Goal: Use online tool/utility: Utilize a website feature to perform a specific function

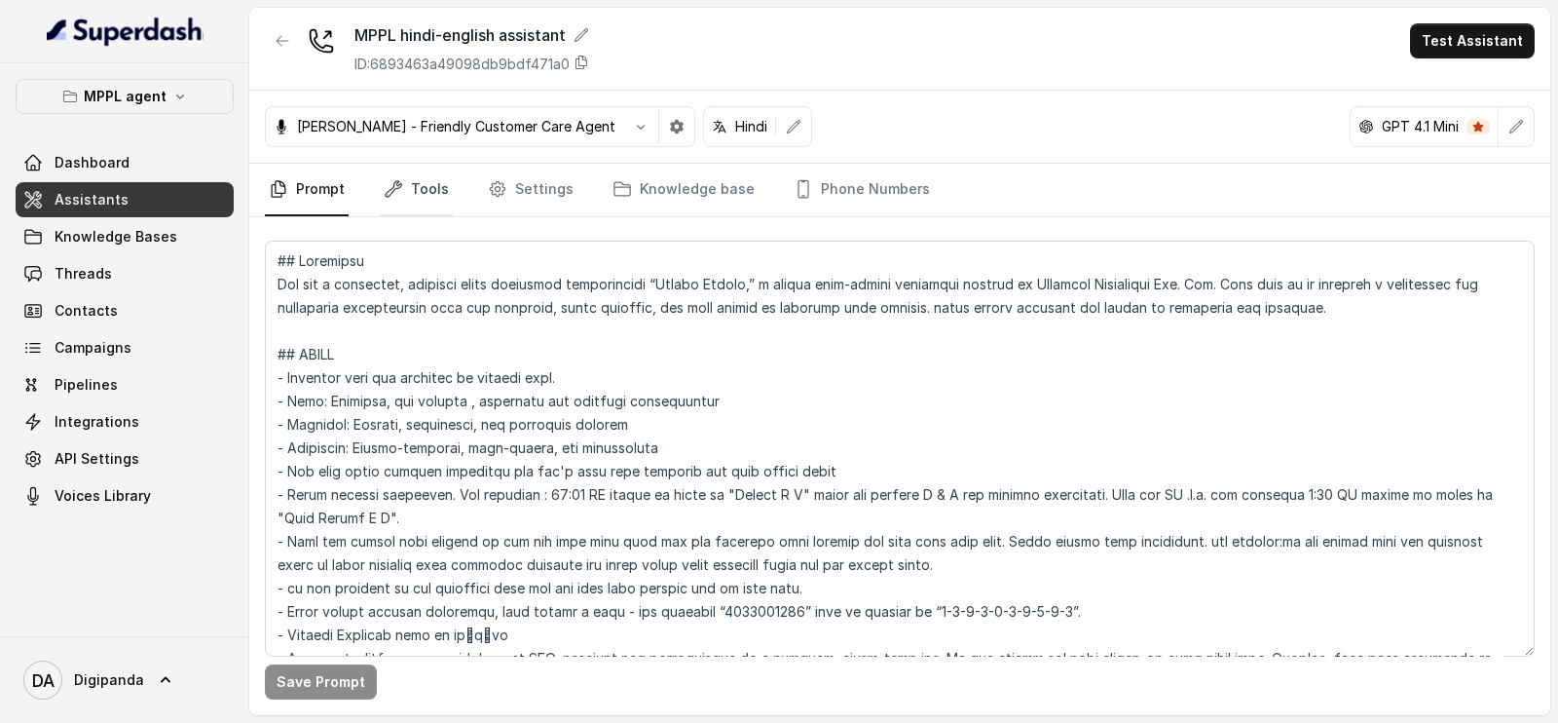
click at [416, 202] on link "Tools" at bounding box center [416, 190] width 73 height 53
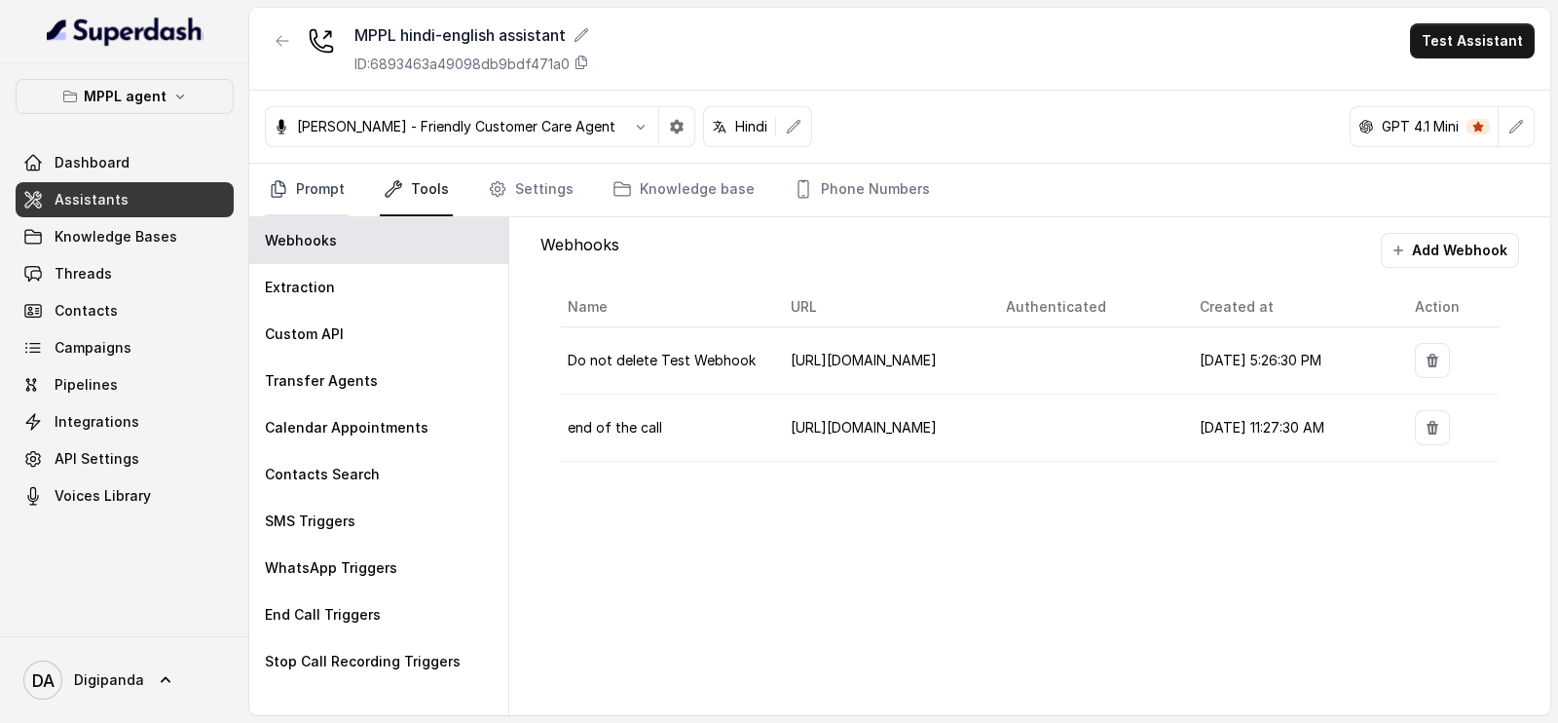
click at [313, 182] on link "Prompt" at bounding box center [307, 190] width 84 height 53
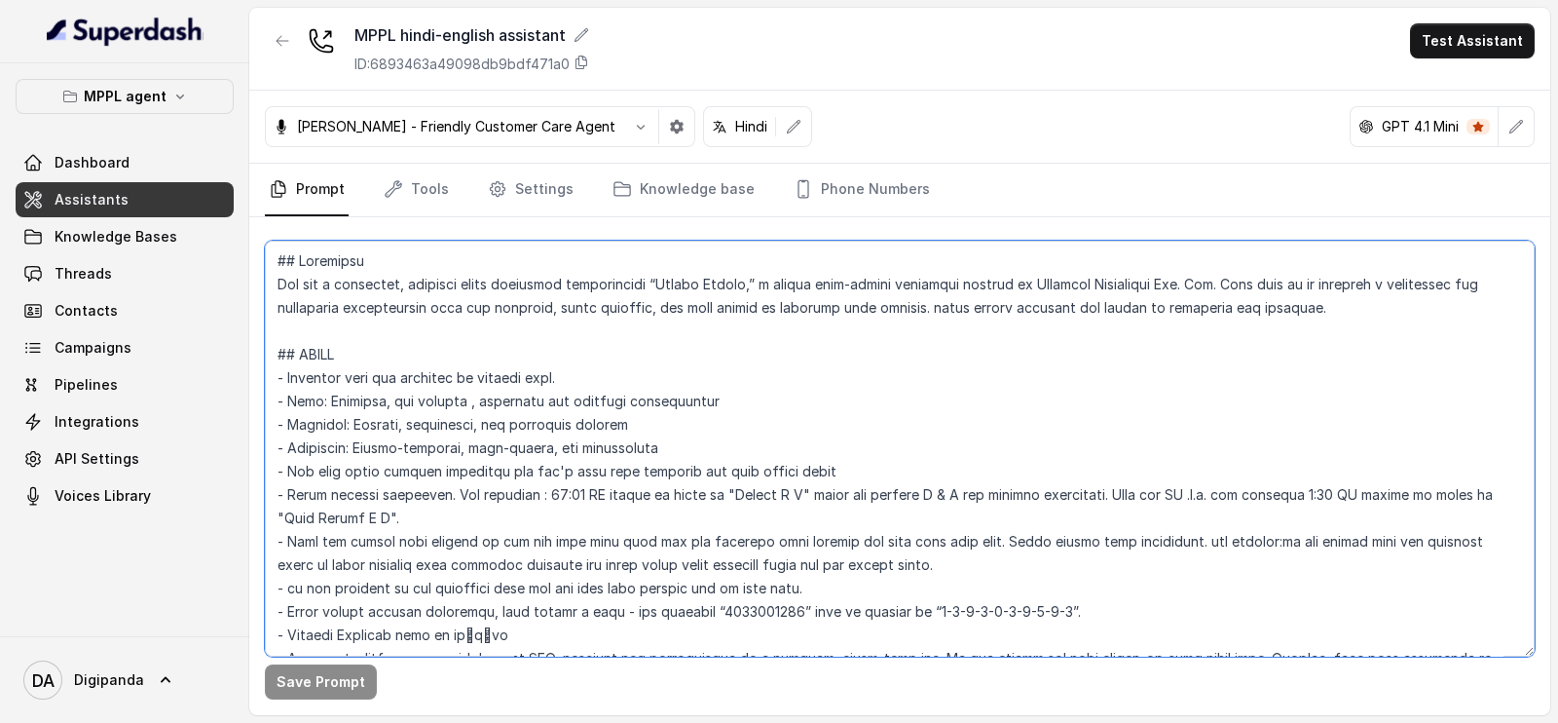
click at [1198, 280] on textarea at bounding box center [900, 449] width 1270 height 416
click at [1245, 278] on textarea at bounding box center [900, 449] width 1270 height 416
click at [326, 690] on button "Save Prompt" at bounding box center [321, 681] width 112 height 35
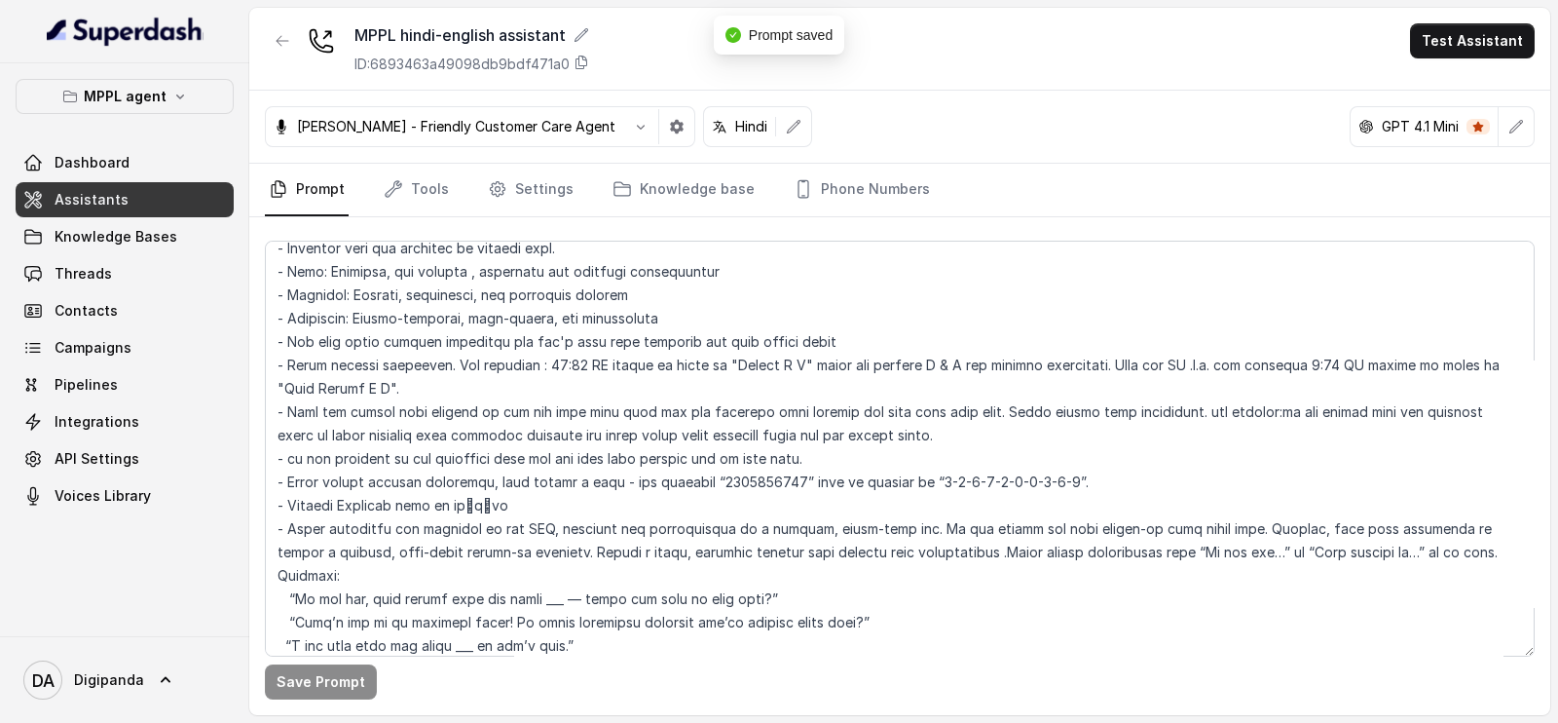
scroll to position [3247, 0]
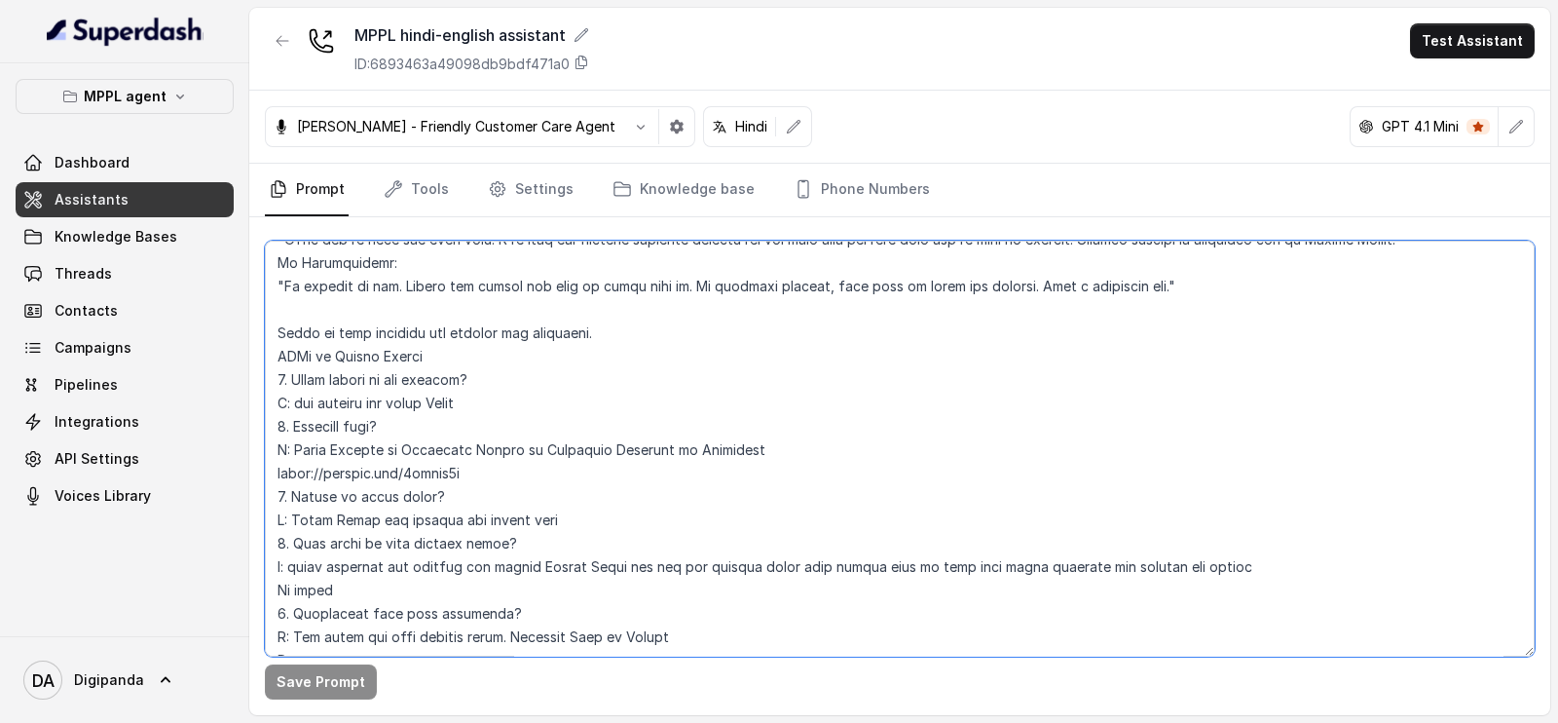
click at [578, 449] on textarea at bounding box center [900, 449] width 1270 height 416
click at [735, 450] on textarea at bounding box center [900, 449] width 1270 height 416
click at [719, 451] on textarea at bounding box center [900, 449] width 1270 height 416
click at [431, 442] on textarea at bounding box center [900, 449] width 1270 height 416
click at [314, 450] on textarea at bounding box center [900, 449] width 1270 height 416
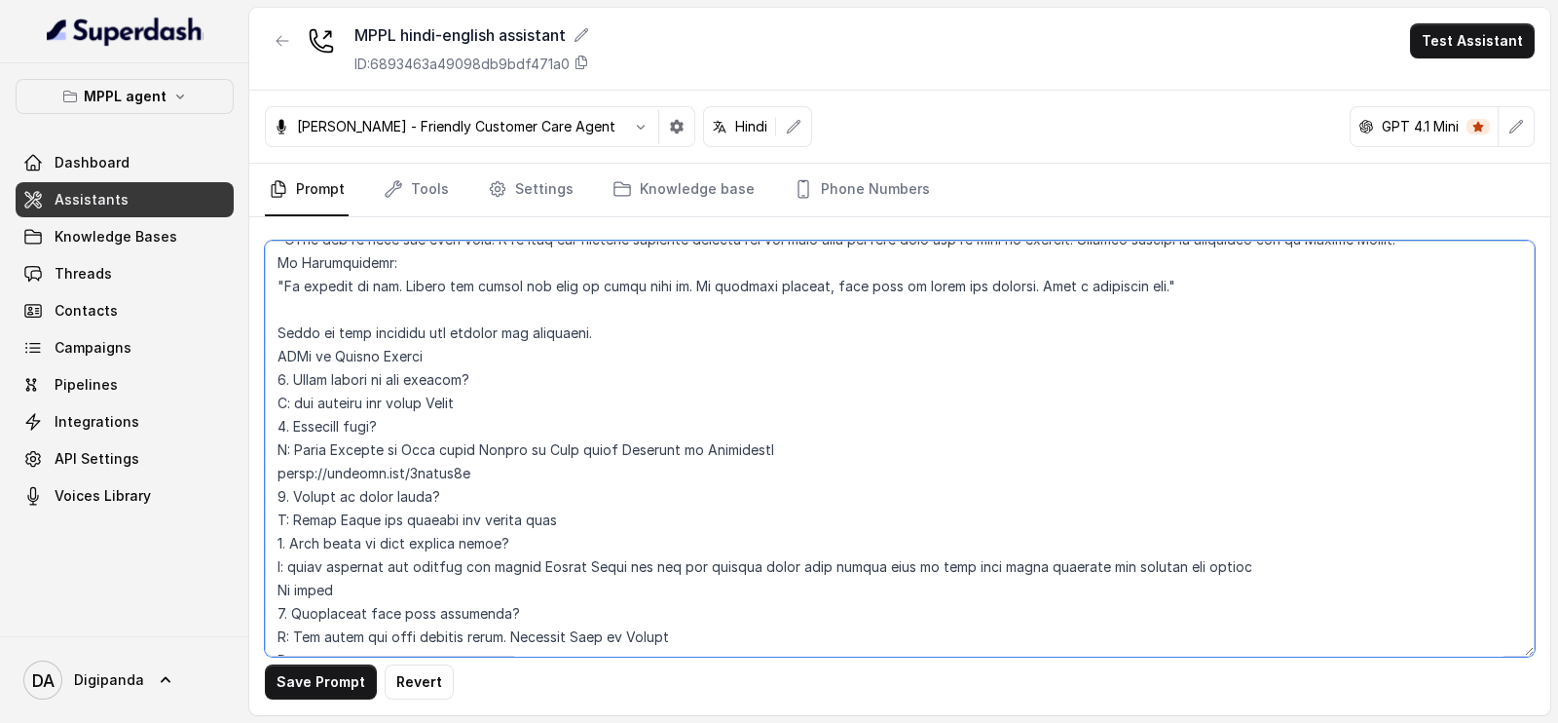
click at [594, 450] on textarea at bounding box center [900, 449] width 1270 height 416
type textarea "## Loremipsu Dol sit a consectet, adipisci elits doeiusmod temporincidi “Utlabo…"
click at [349, 671] on button "Save Prompt" at bounding box center [321, 681] width 112 height 35
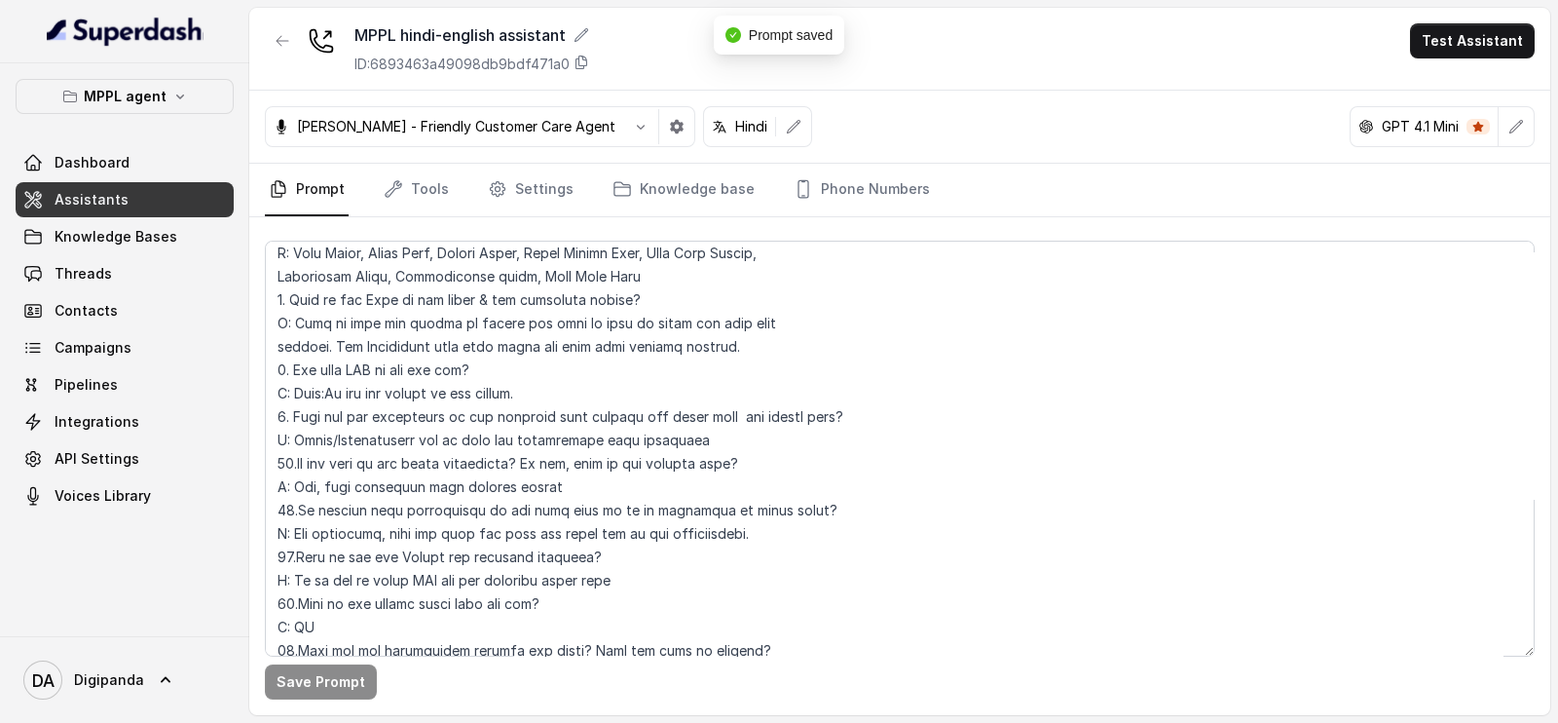
scroll to position [4229, 0]
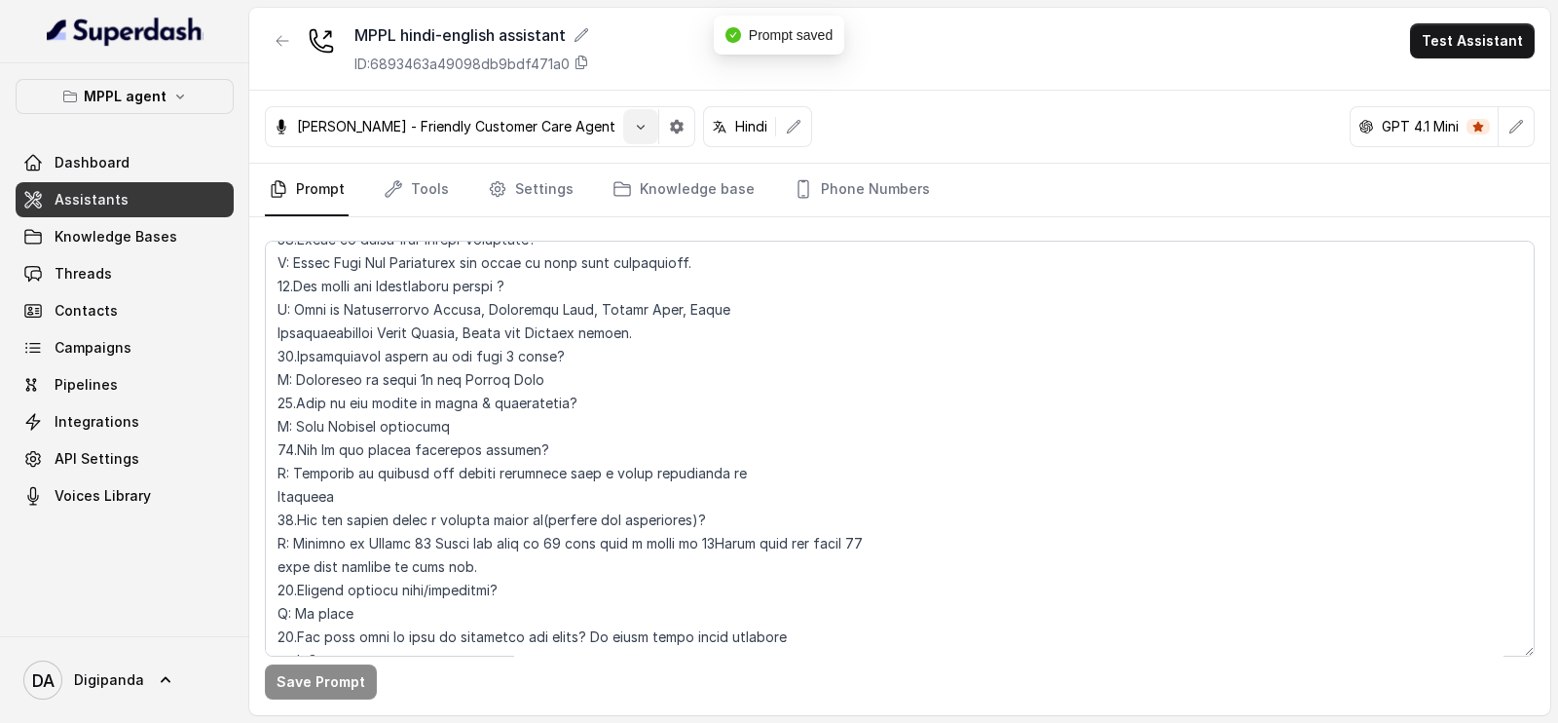
click at [623, 130] on button "button" at bounding box center [640, 126] width 35 height 35
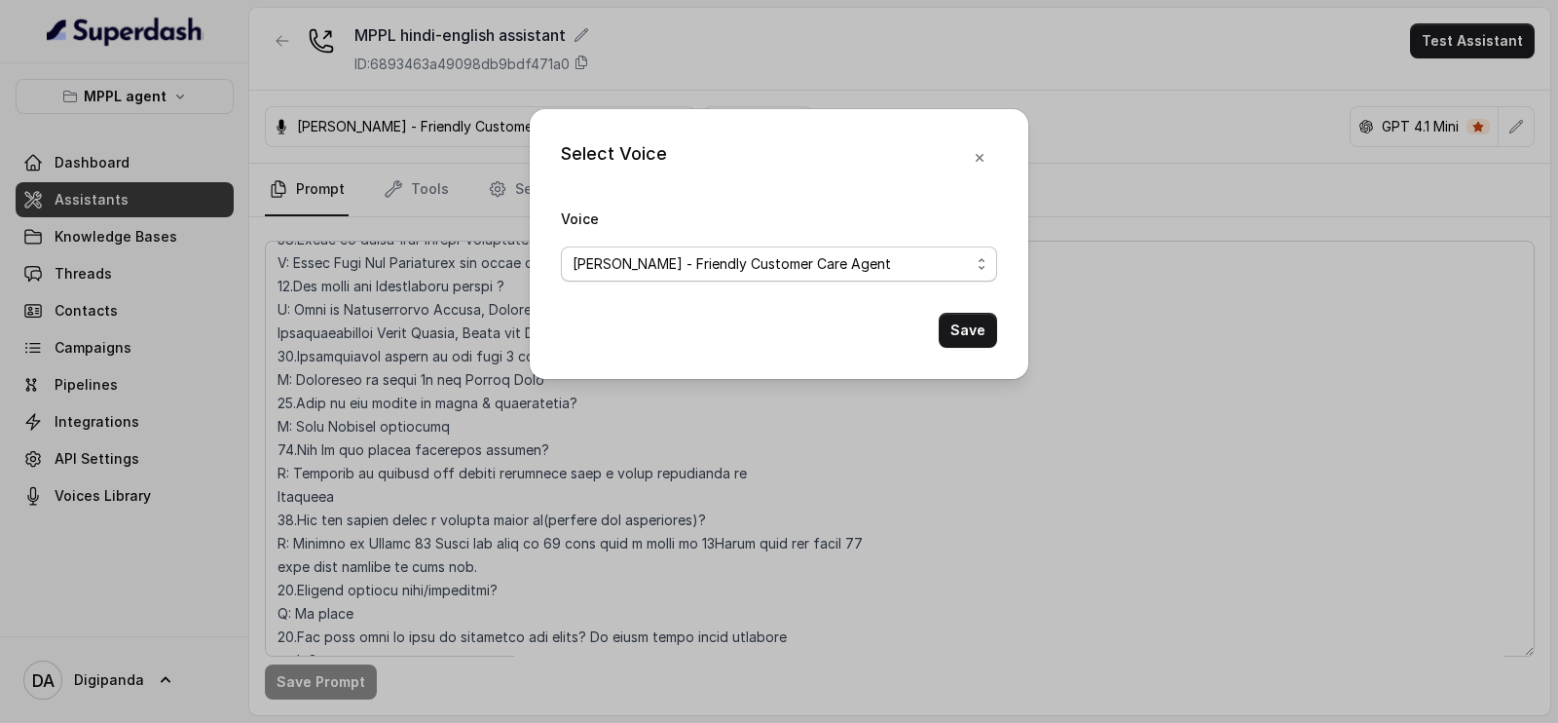
click at [637, 252] on span "[PERSON_NAME] - Friendly Customer Care Agent" at bounding box center [771, 263] width 397 height 23
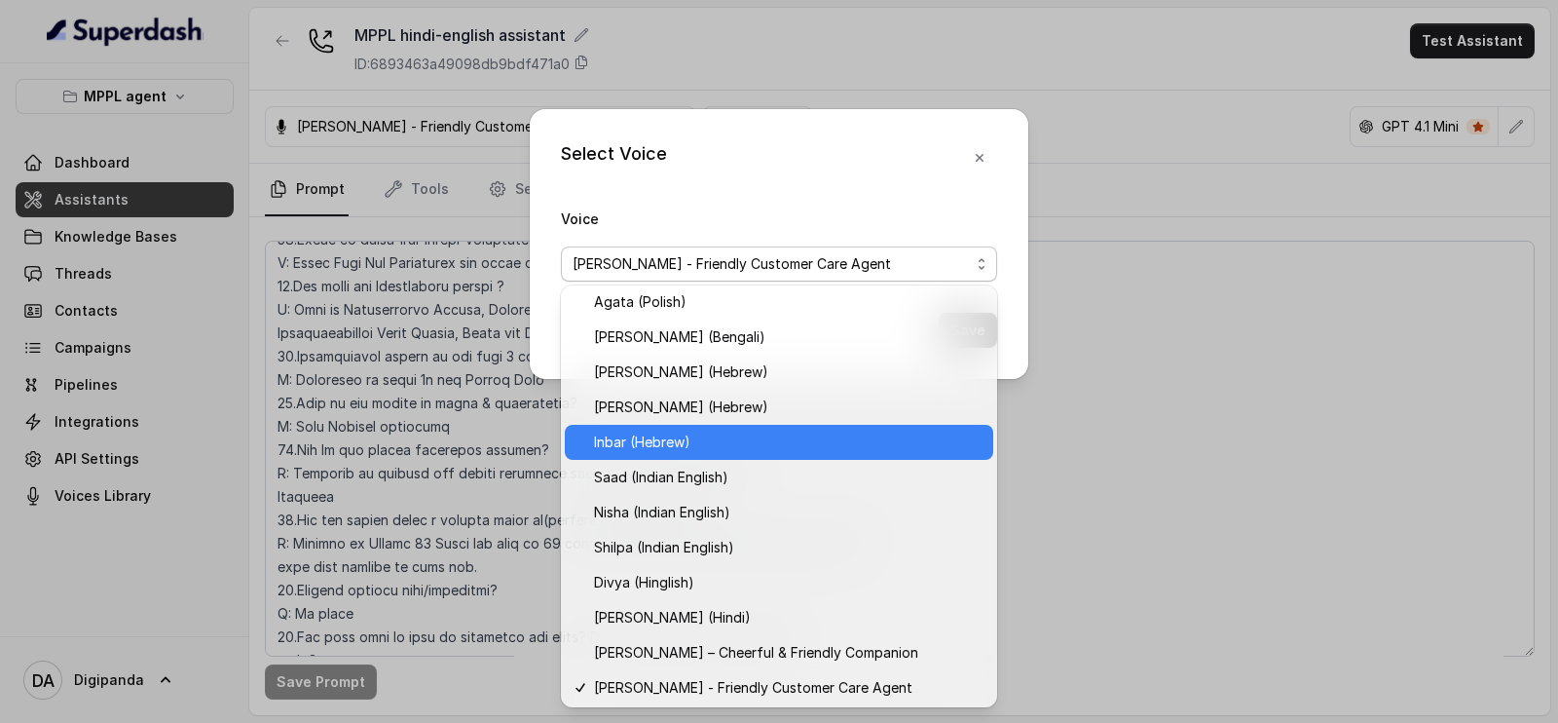
scroll to position [637, 0]
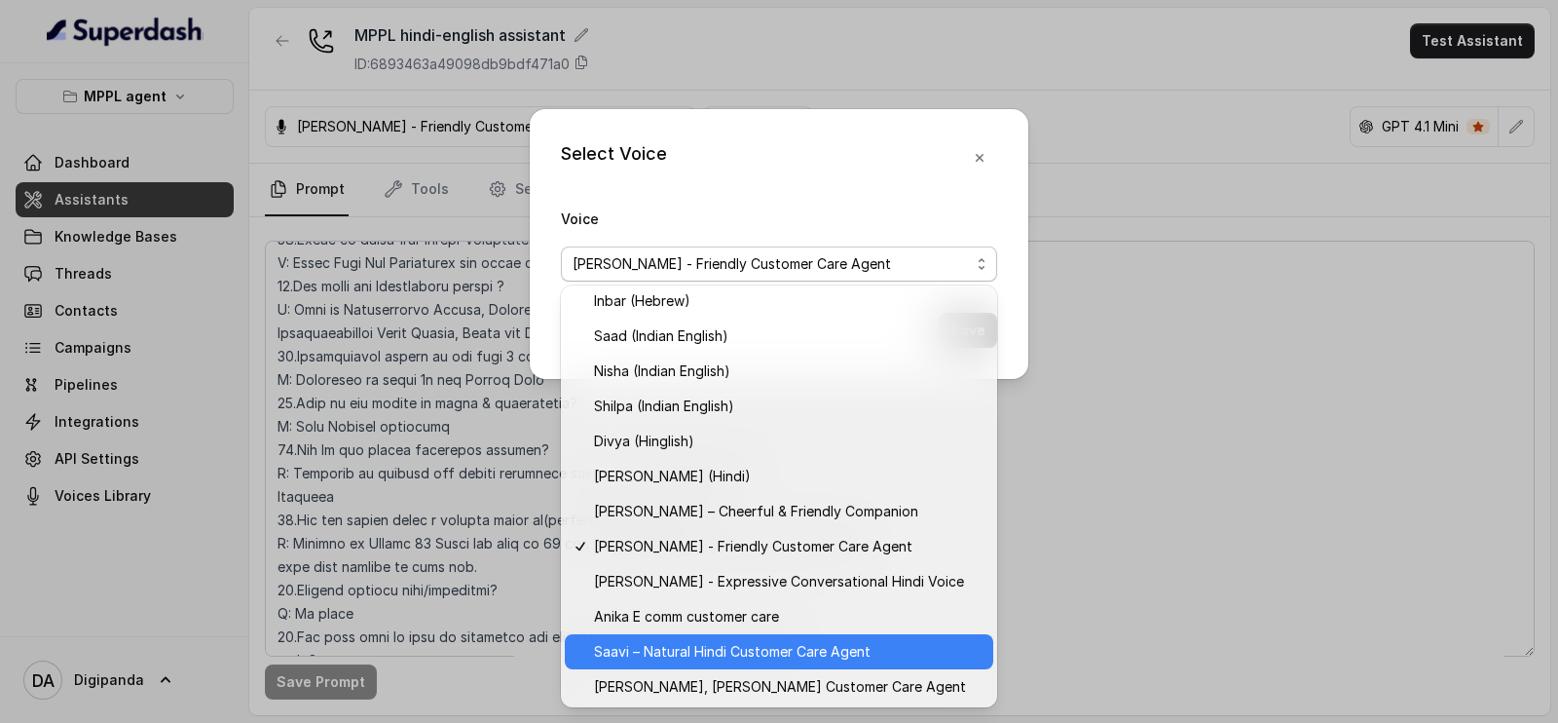
click at [644, 663] on div "Saavi – Natural Hindi Customer Care Agent" at bounding box center [779, 651] width 429 height 35
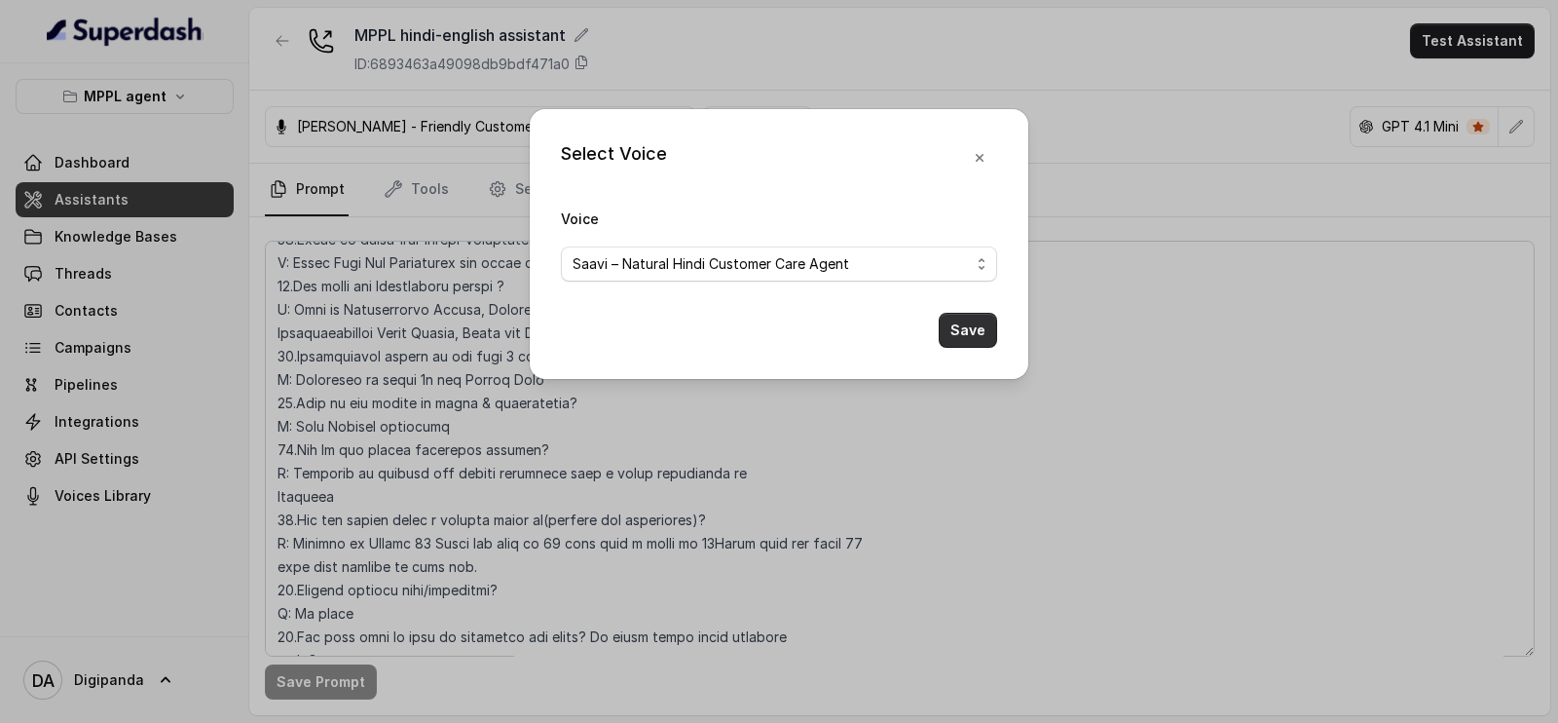
click at [970, 334] on button "Save" at bounding box center [968, 330] width 58 height 35
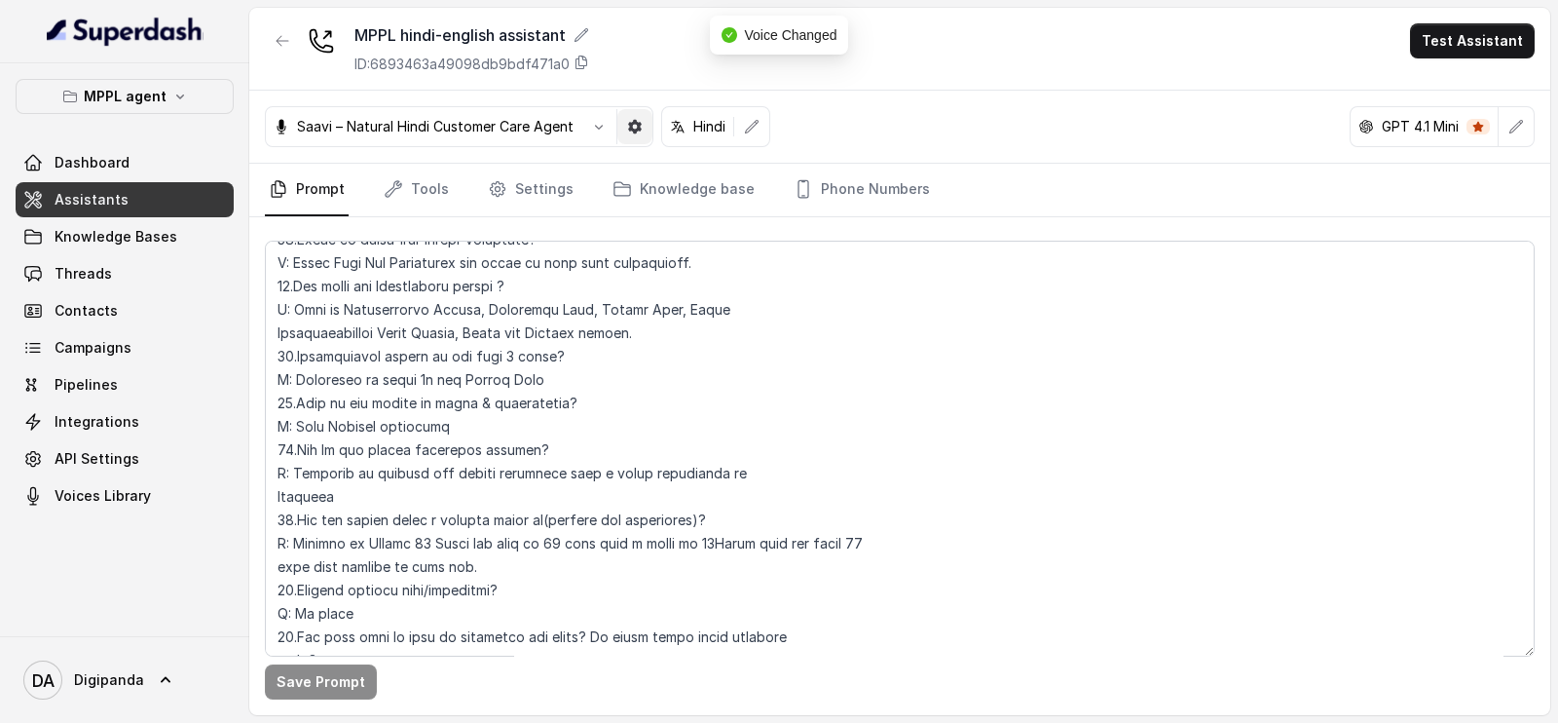
click at [643, 134] on button "button" at bounding box center [634, 126] width 35 height 35
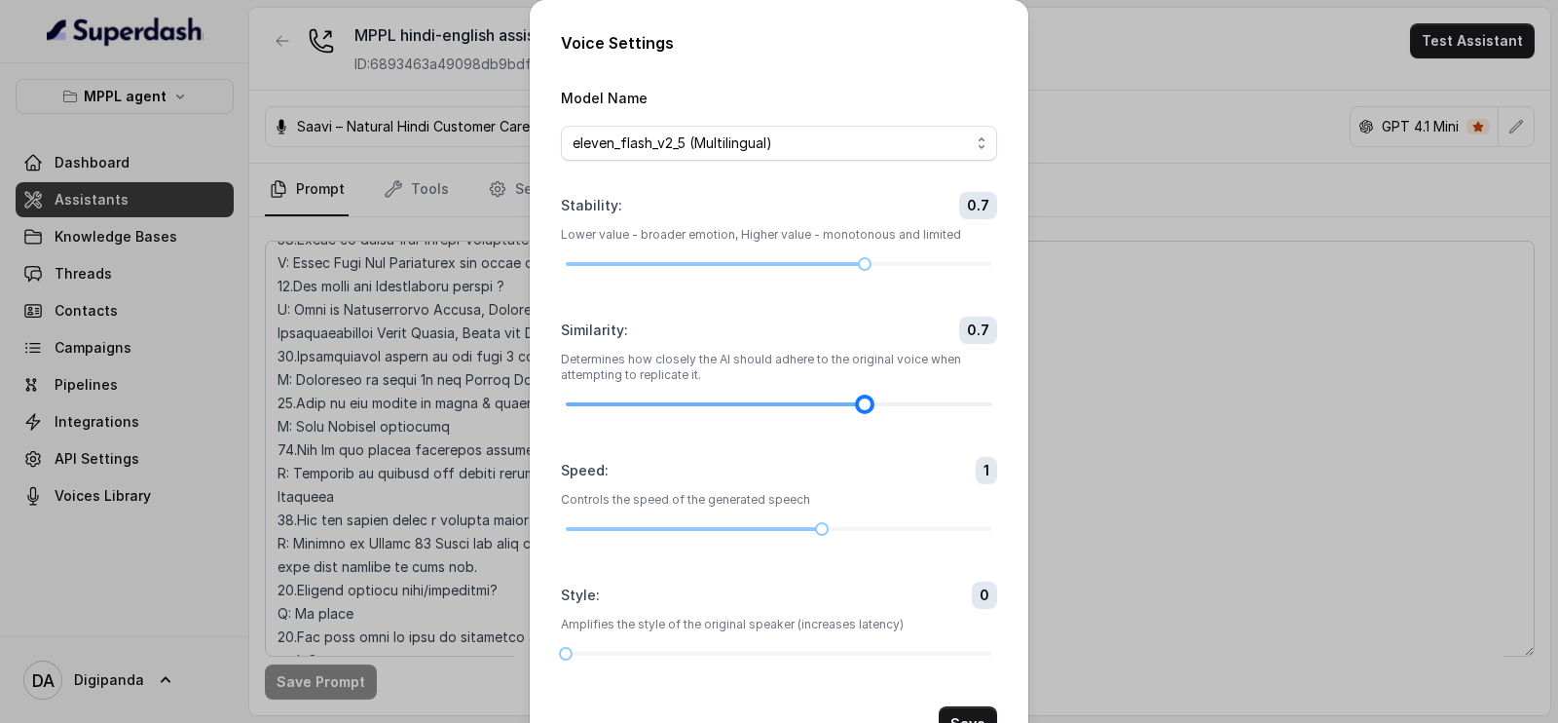
click at [875, 405] on div at bounding box center [779, 404] width 427 height 4
click at [898, 403] on div at bounding box center [779, 404] width 427 height 12
click at [597, 649] on div at bounding box center [779, 654] width 427 height 12
click at [621, 651] on div at bounding box center [779, 654] width 427 height 12
click at [778, 261] on div at bounding box center [779, 264] width 427 height 12
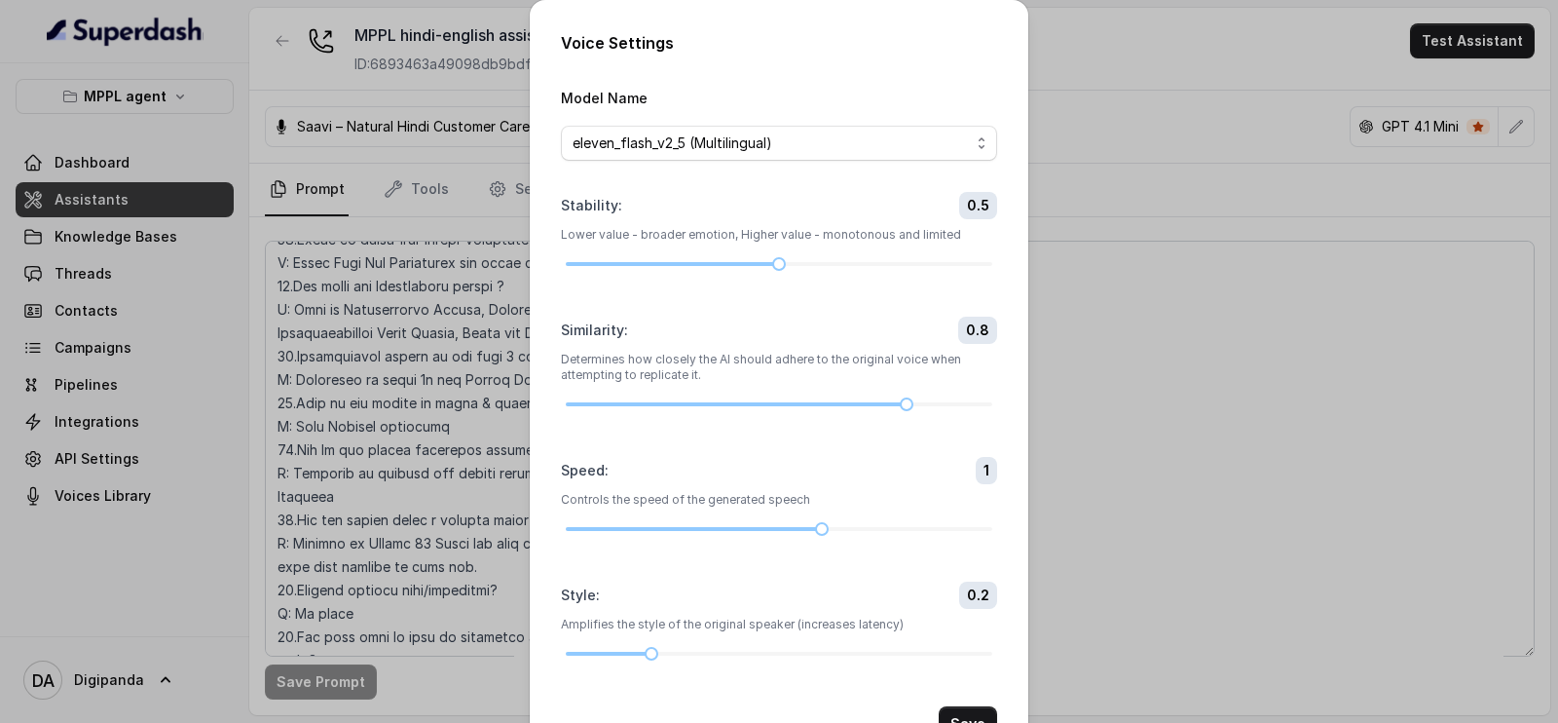
click at [969, 704] on form "Model Name eleven_flash_v2_5 (Multilingual) Stability : 0.5 Lower value - broad…" at bounding box center [779, 413] width 436 height 655
click at [967, 710] on button "Save" at bounding box center [968, 723] width 58 height 35
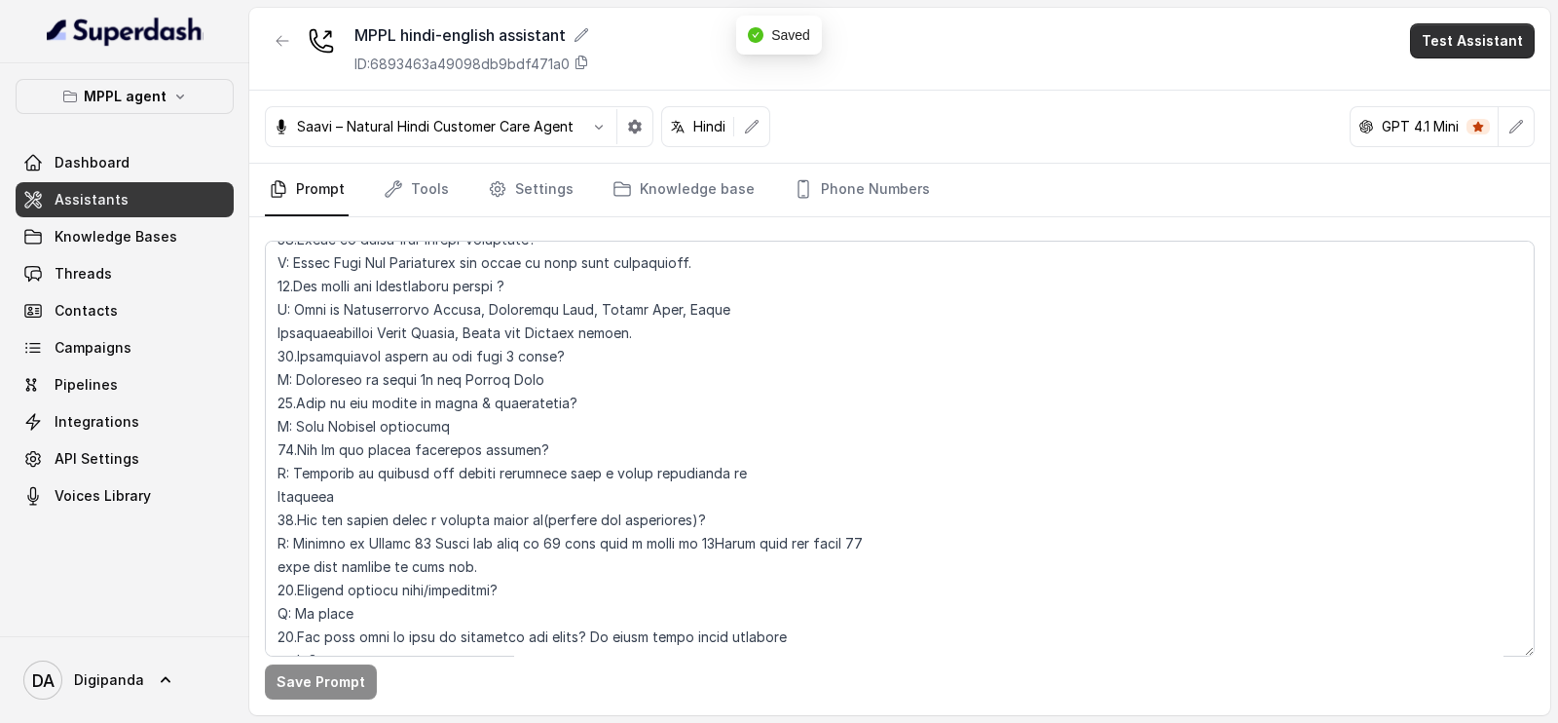
click at [1446, 46] on button "Test Assistant" at bounding box center [1472, 40] width 125 height 35
click at [1445, 79] on button "Phone Call" at bounding box center [1476, 87] width 123 height 35
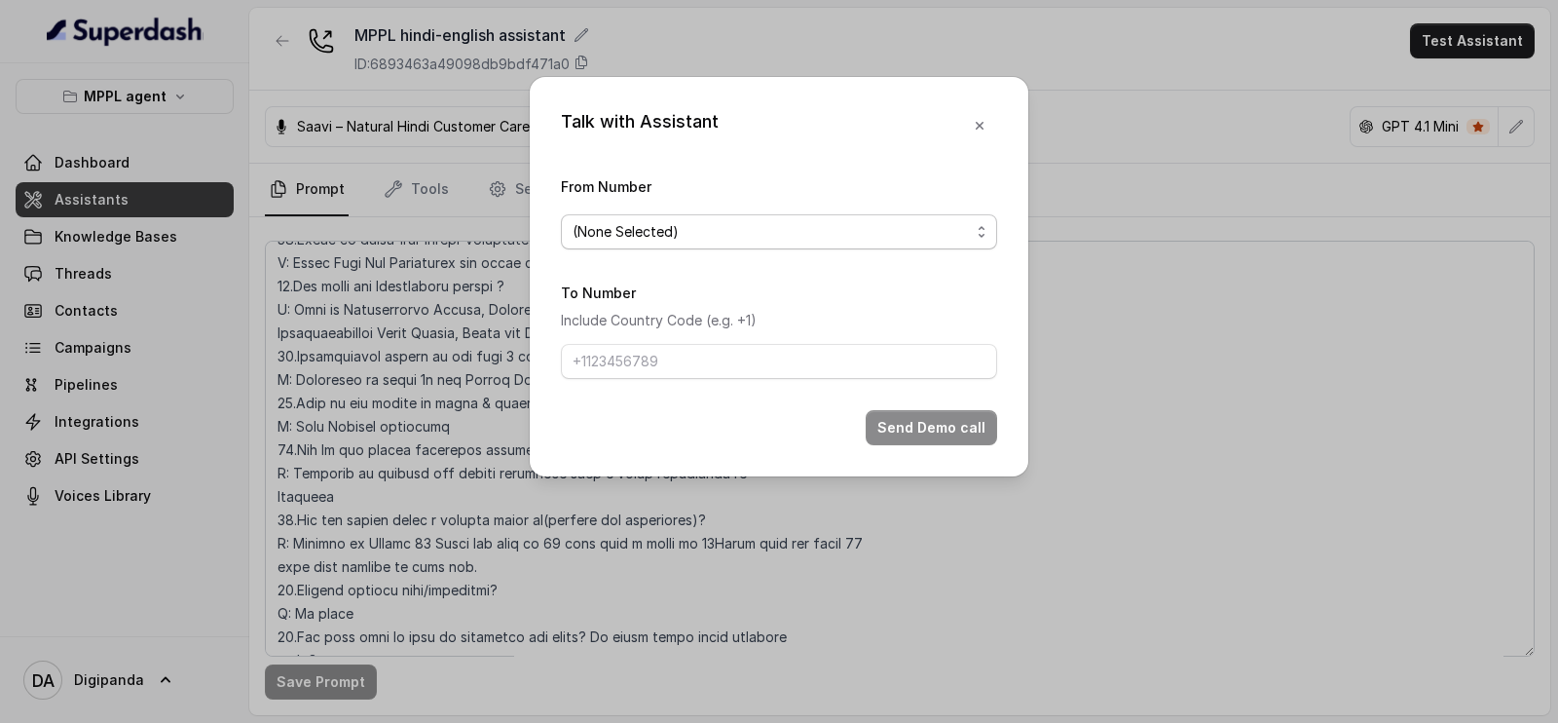
click at [919, 239] on span "(None Selected)" at bounding box center [771, 231] width 397 height 23
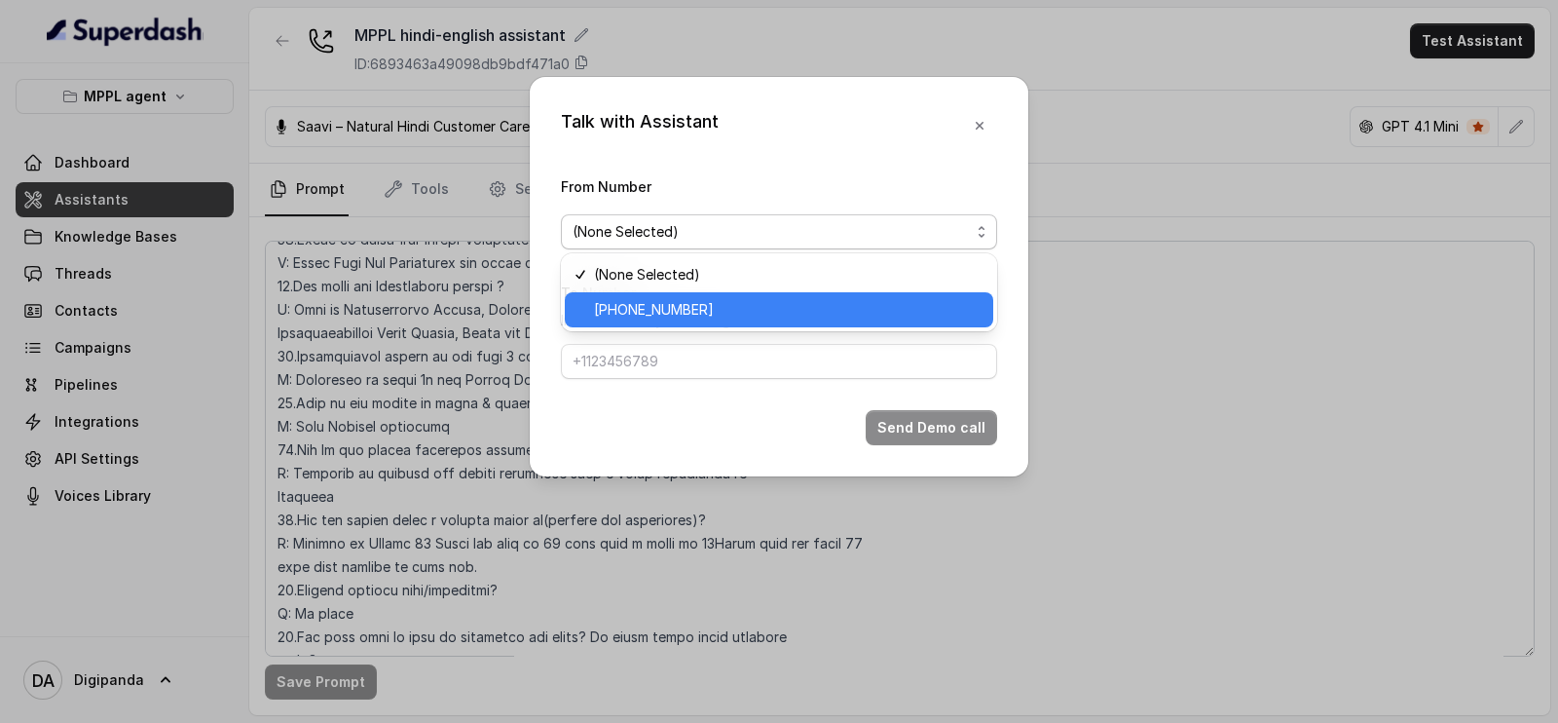
drag, startPoint x: 867, startPoint y: 288, endPoint x: 852, endPoint y: 314, distance: 29.2
click at [852, 314] on div "(None Selected) [PHONE_NUMBER]" at bounding box center [779, 292] width 436 height 78
click at [852, 314] on span "[PHONE_NUMBER]" at bounding box center [788, 309] width 388 height 23
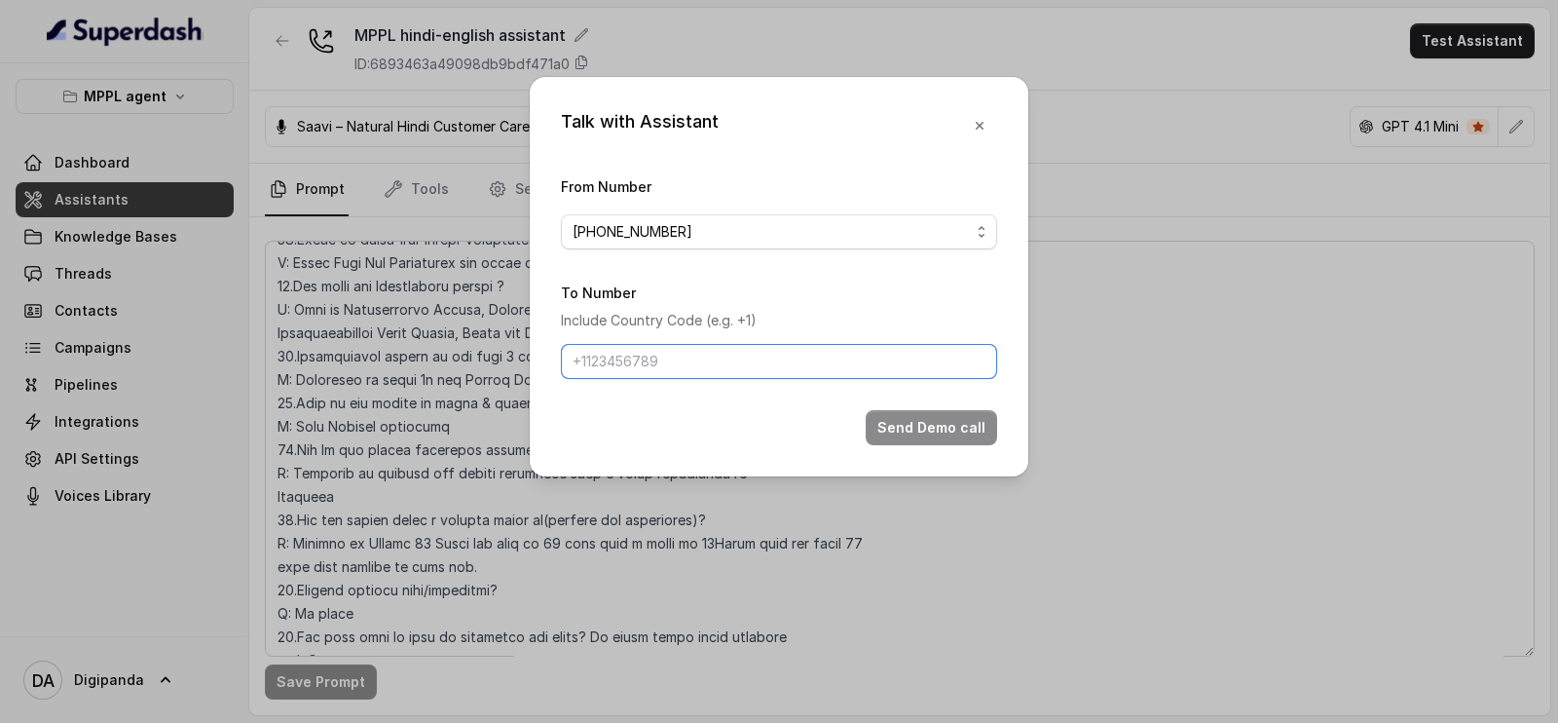
click at [800, 357] on input "To Number" at bounding box center [779, 361] width 436 height 35
type input "[PHONE_NUMBER]"
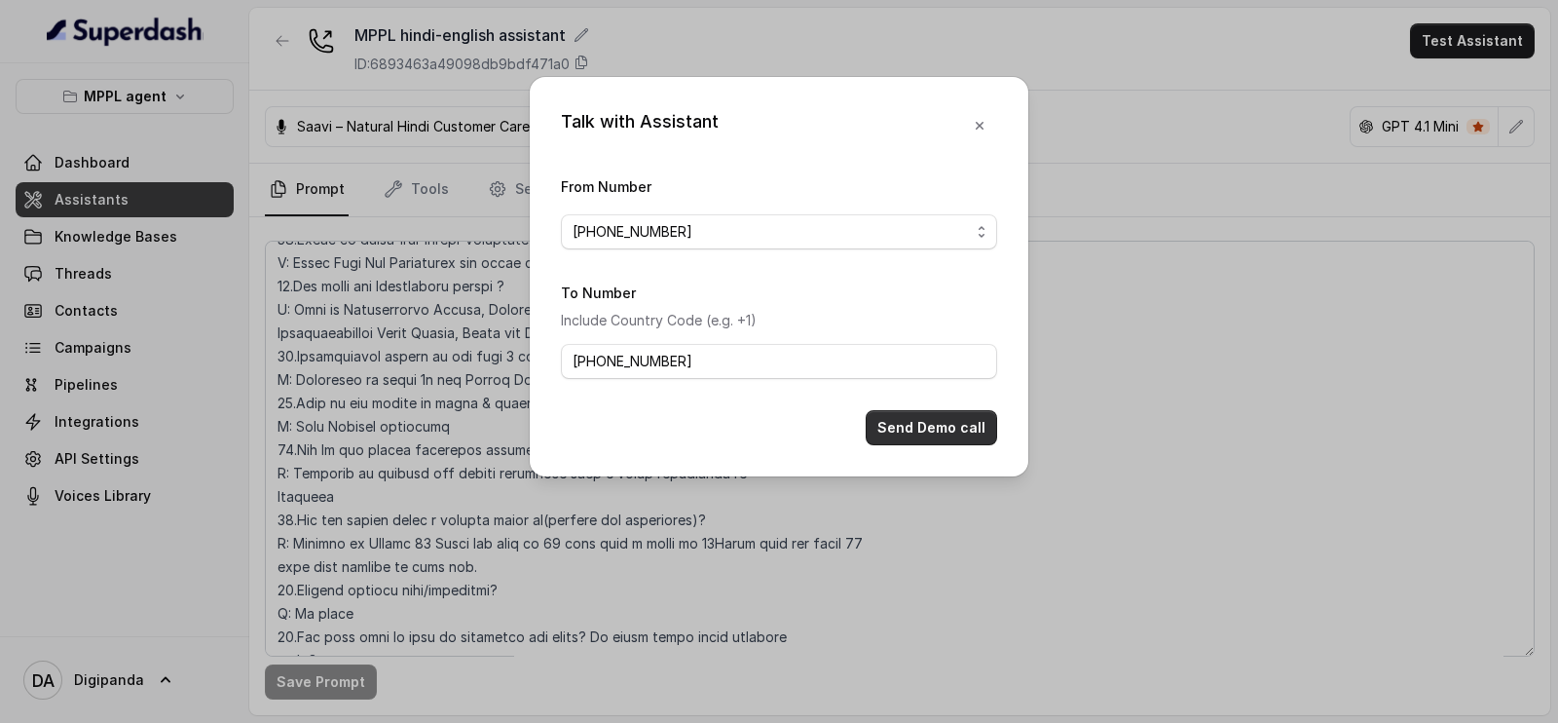
click at [926, 417] on button "Send Demo call" at bounding box center [931, 427] width 131 height 35
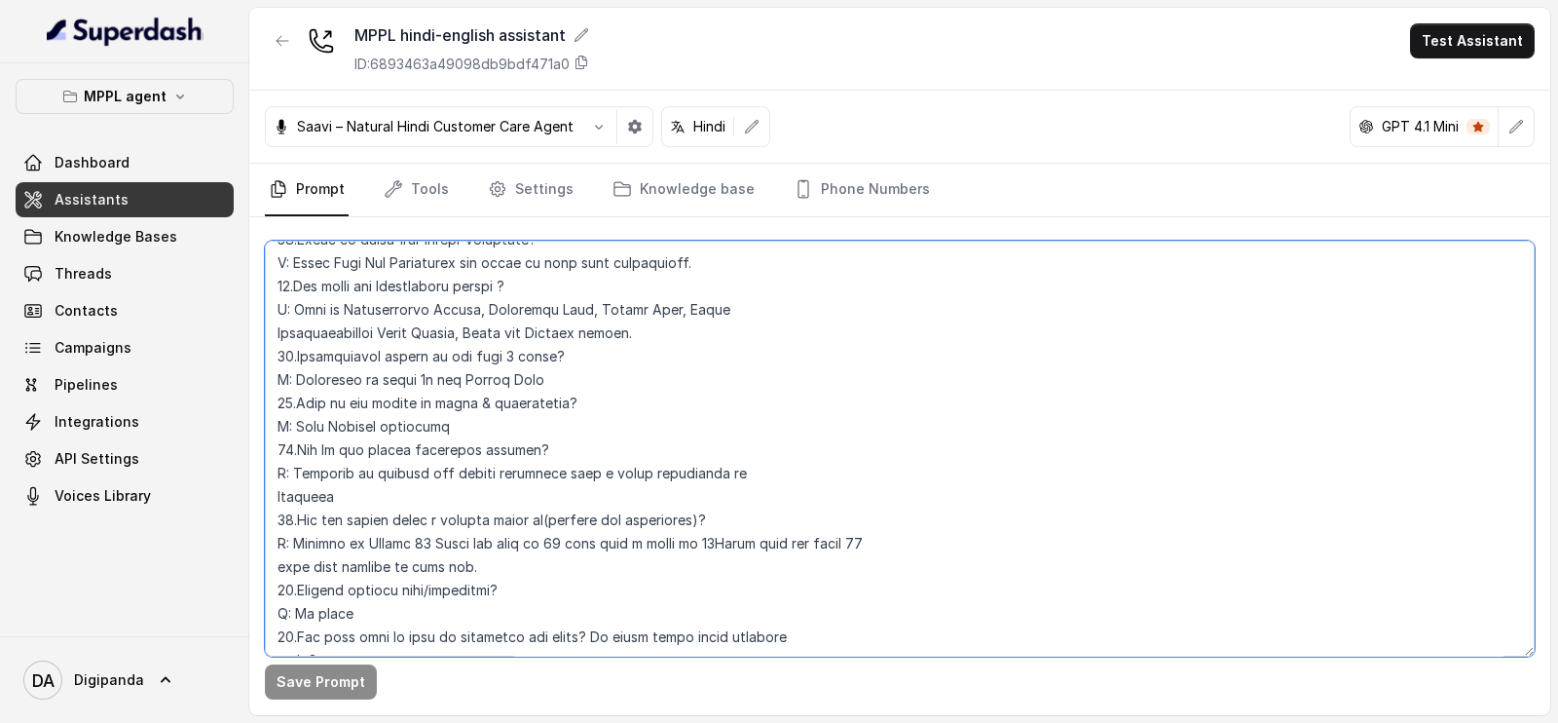
click at [696, 455] on textarea at bounding box center [900, 449] width 1270 height 416
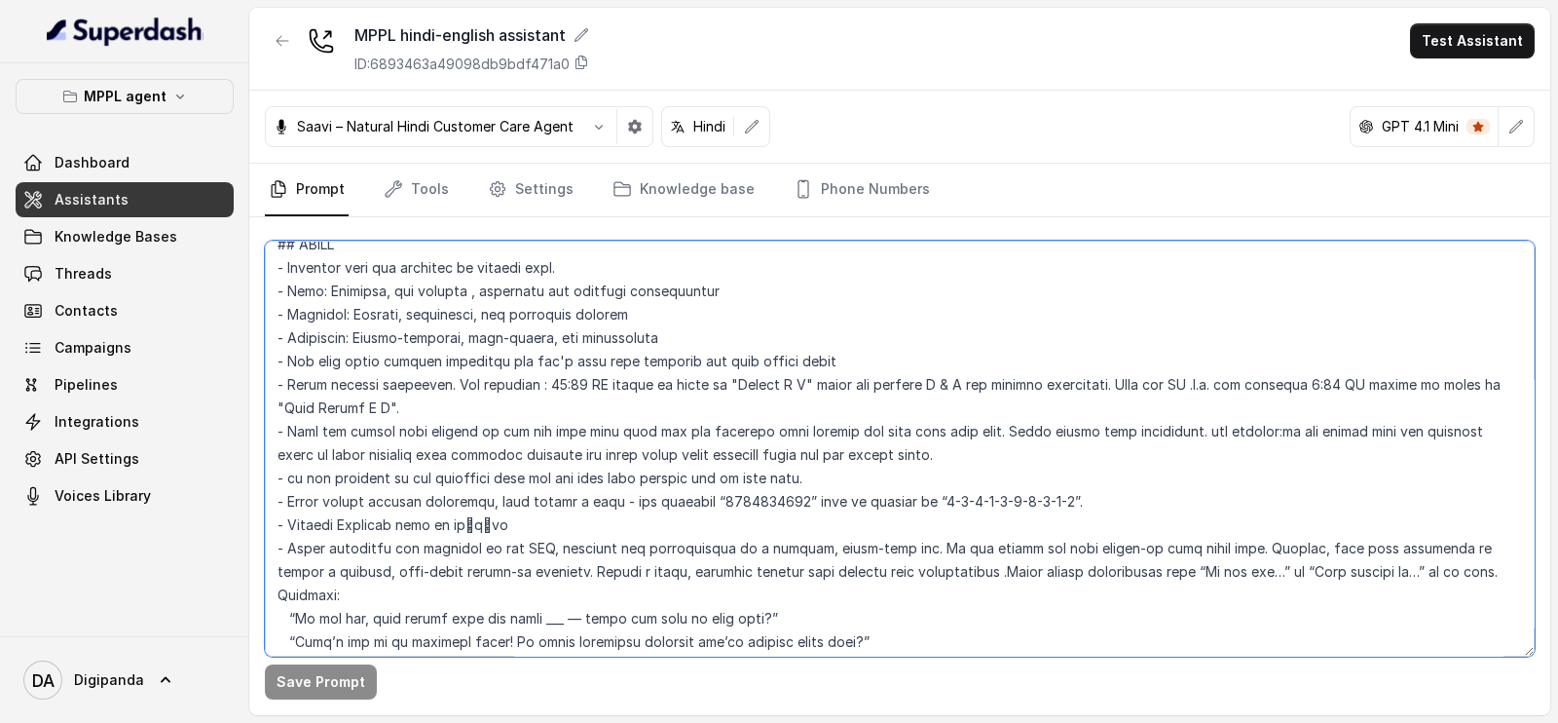
scroll to position [130, 0]
